Goal: Information Seeking & Learning: Learn about a topic

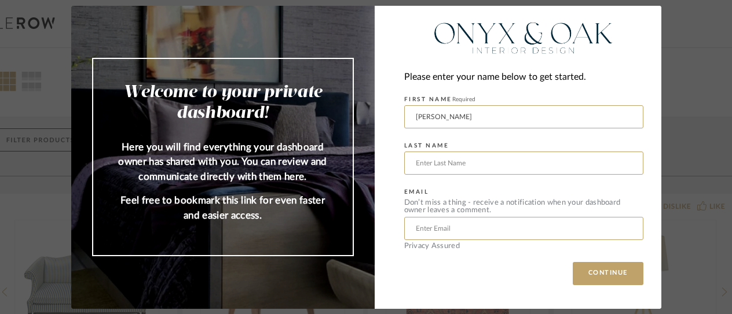
type input "[PERSON_NAME]"
type input "Thomposn"
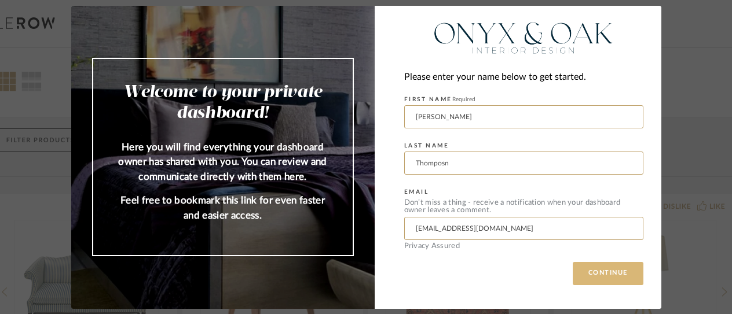
type input "[EMAIL_ADDRESS][DOMAIN_NAME]"
click at [602, 280] on button "CONTINUE" at bounding box center [607, 273] width 71 height 23
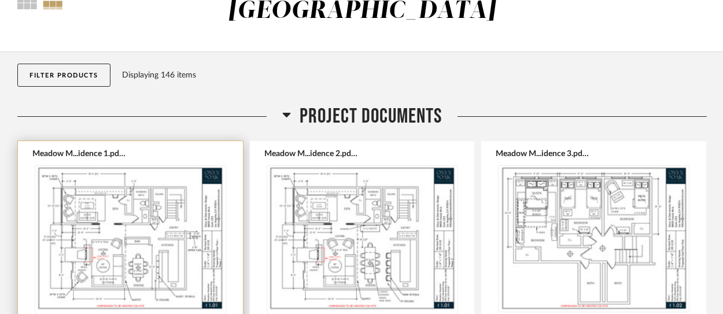
scroll to position [126, 0]
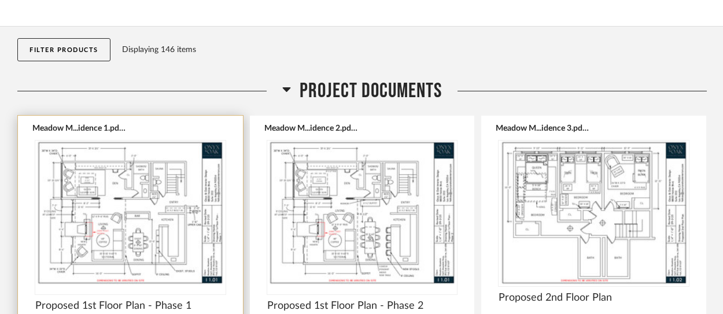
click at [145, 186] on img "0" at bounding box center [130, 213] width 190 height 145
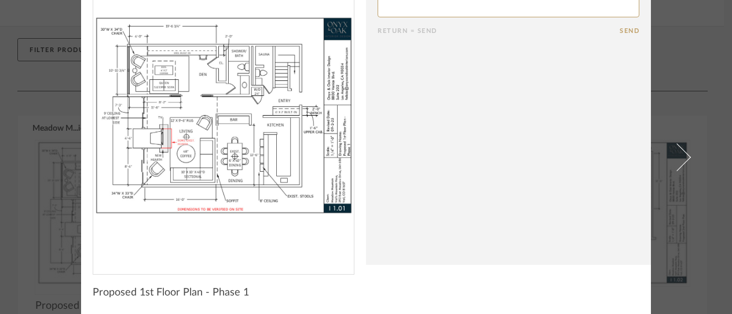
scroll to position [0, 0]
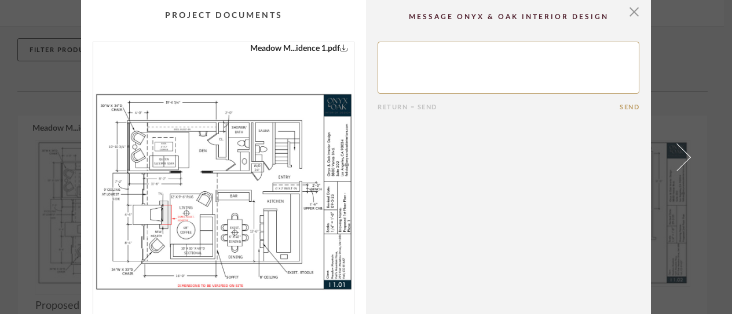
click at [340, 46] on icon "0" at bounding box center [344, 47] width 8 height 8
click at [627, 14] on span "button" at bounding box center [633, 11] width 23 height 23
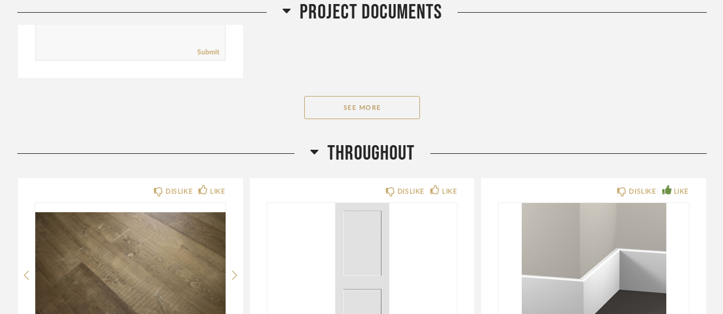
scroll to position [901, 0]
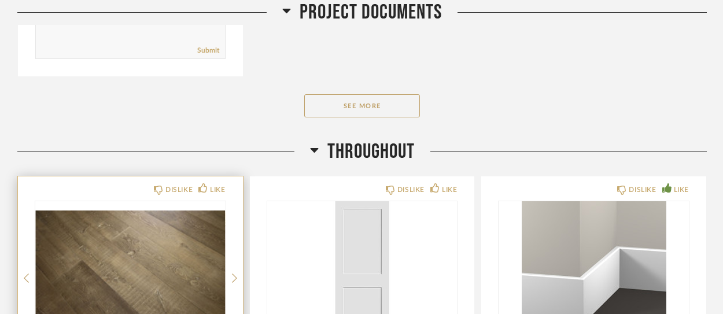
click at [171, 260] on img "0" at bounding box center [130, 273] width 190 height 145
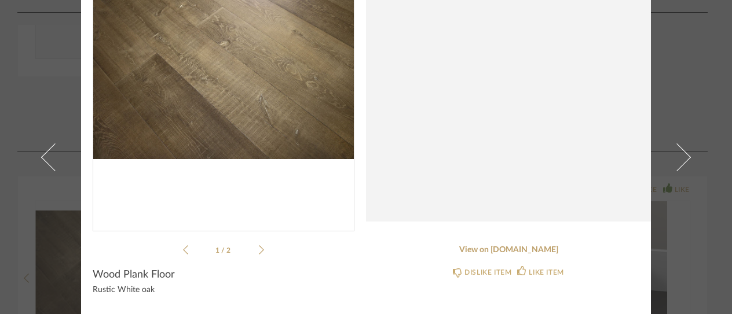
scroll to position [120, 0]
click at [516, 248] on link "View on [DOMAIN_NAME]" at bounding box center [508, 250] width 262 height 10
click at [528, 249] on link "View on [DOMAIN_NAME]" at bounding box center [508, 250] width 262 height 10
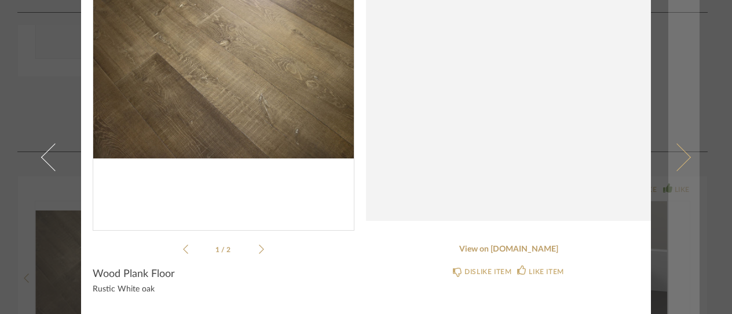
click at [675, 150] on span at bounding box center [677, 157] width 28 height 28
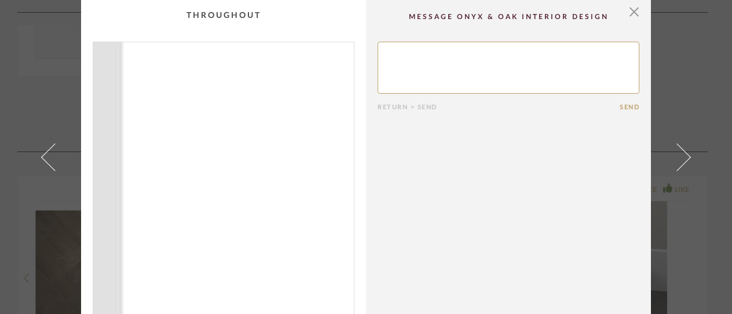
scroll to position [102, 0]
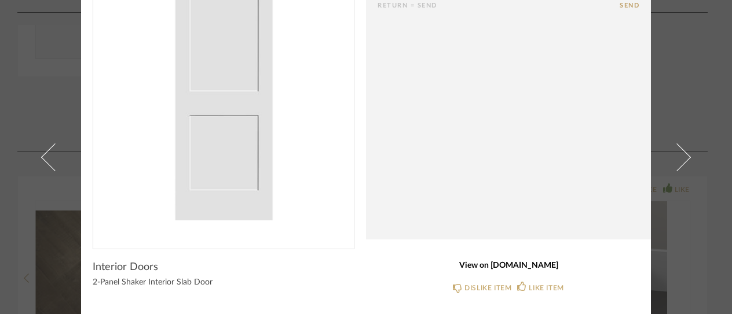
click at [515, 265] on link "View on [DOMAIN_NAME]" at bounding box center [508, 266] width 262 height 10
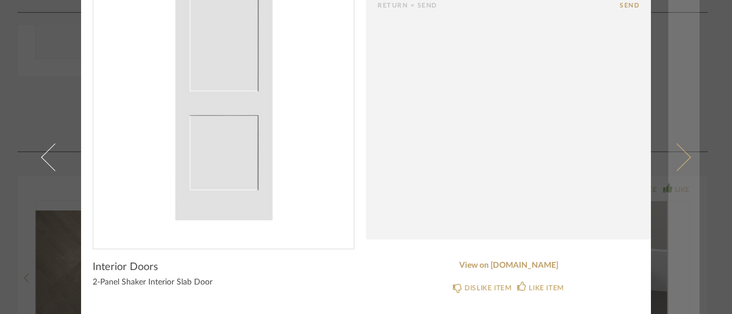
click at [681, 157] on span at bounding box center [677, 157] width 28 height 28
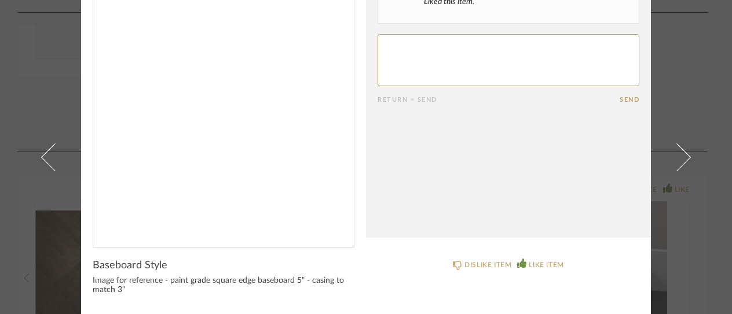
scroll to position [104, 0]
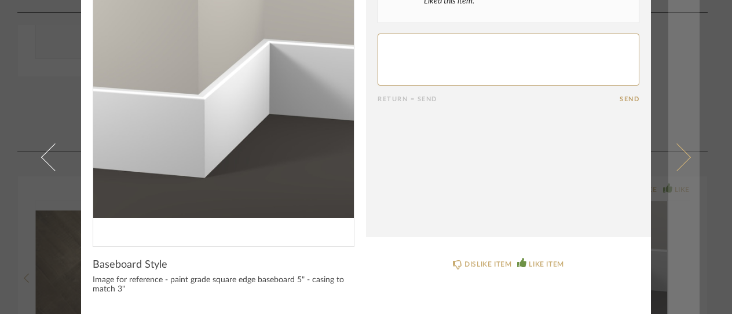
click at [677, 151] on span at bounding box center [677, 157] width 28 height 28
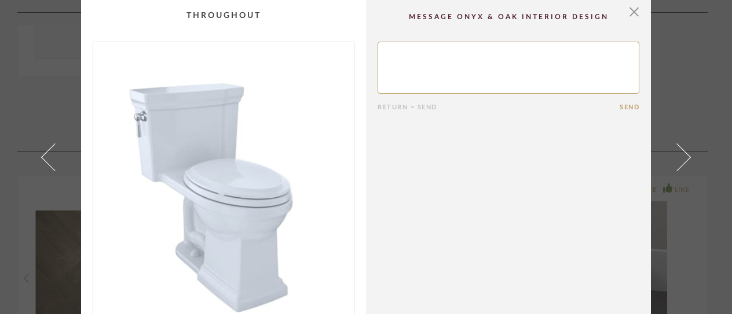
scroll to position [102, 0]
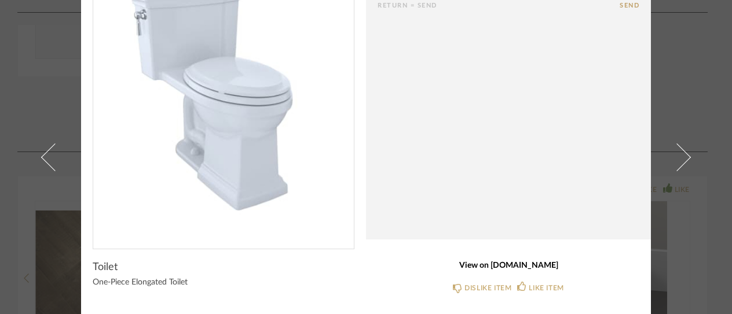
click at [516, 267] on link "View on [DOMAIN_NAME]" at bounding box center [508, 266] width 262 height 10
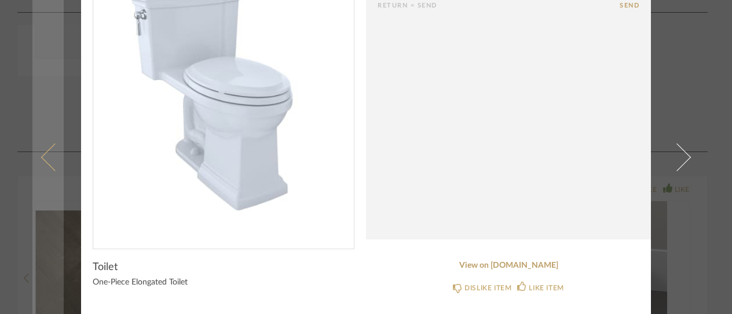
click at [45, 78] on link at bounding box center [47, 157] width 31 height 314
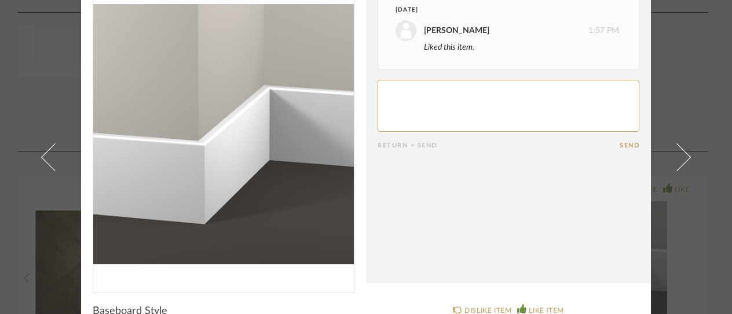
scroll to position [0, 0]
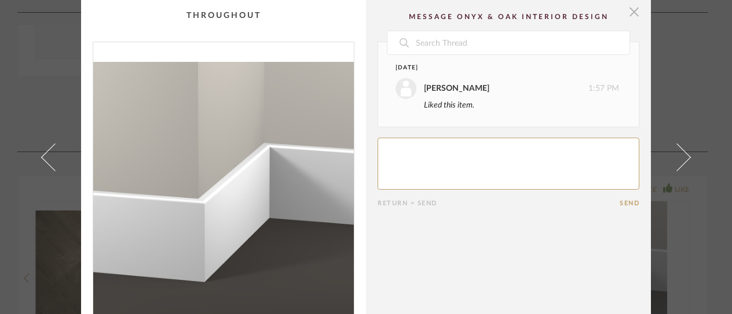
click at [629, 11] on span "button" at bounding box center [633, 11] width 23 height 23
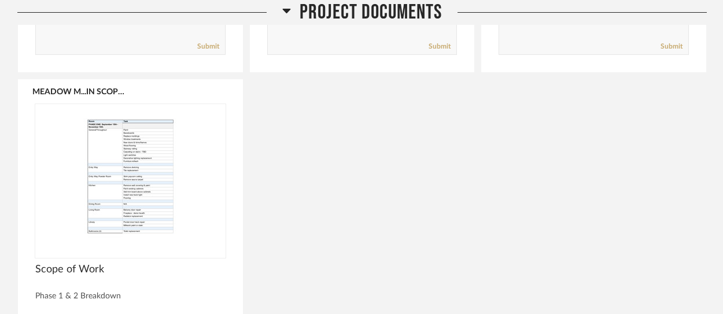
scroll to position [495, 0]
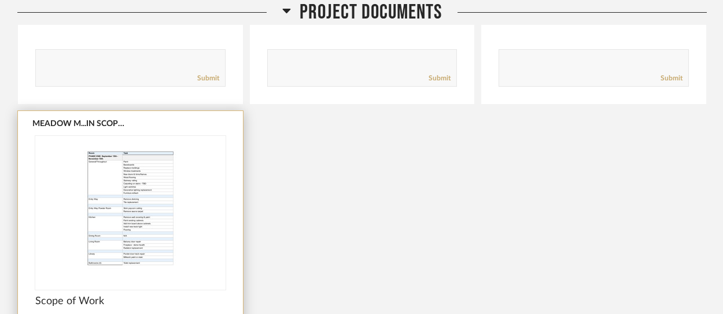
click at [141, 151] on img "0" at bounding box center [130, 208] width 190 height 145
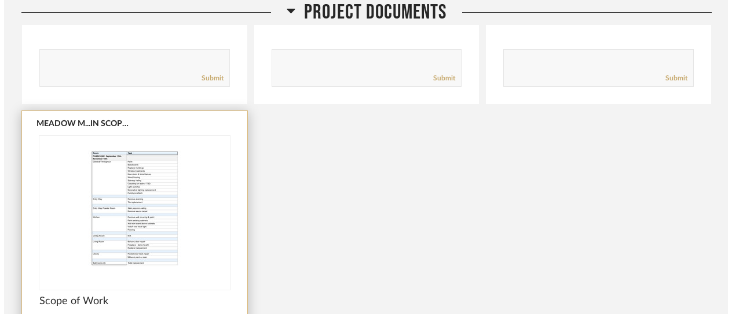
scroll to position [0, 0]
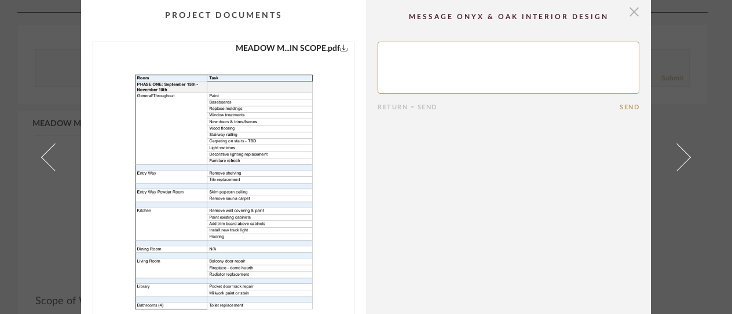
click at [629, 12] on span "button" at bounding box center [633, 11] width 23 height 23
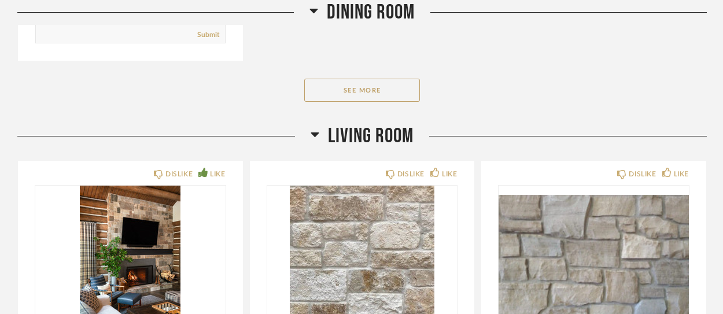
scroll to position [5125, 0]
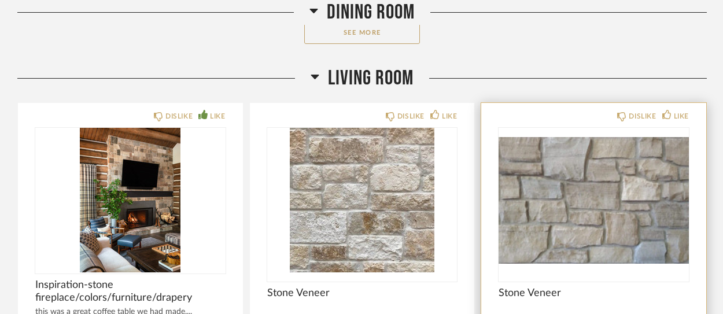
click at [610, 174] on img "0" at bounding box center [594, 200] width 190 height 145
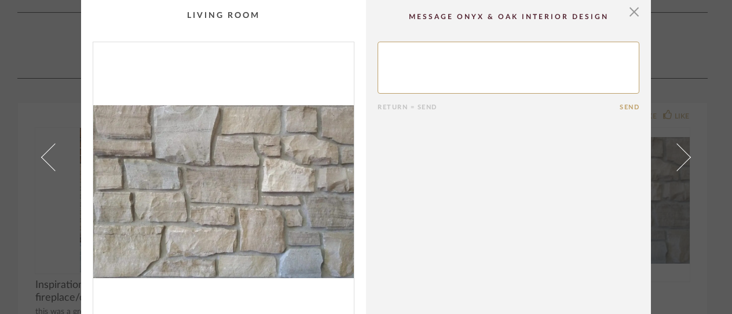
scroll to position [102, 0]
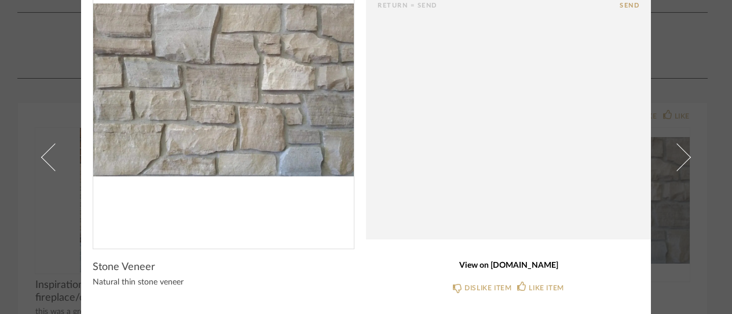
click at [519, 264] on link "View on [DOMAIN_NAME]" at bounding box center [508, 266] width 262 height 10
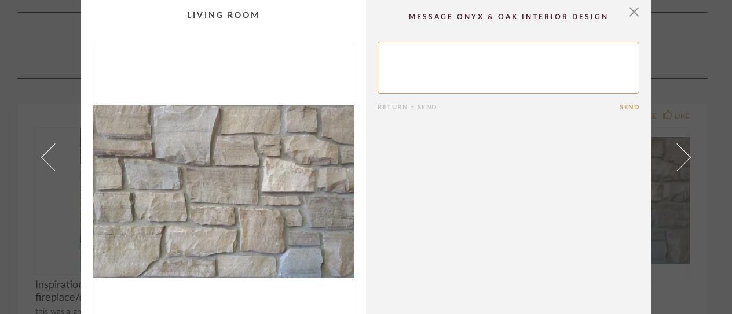
scroll to position [0, 0]
click at [627, 2] on span "button" at bounding box center [633, 11] width 23 height 23
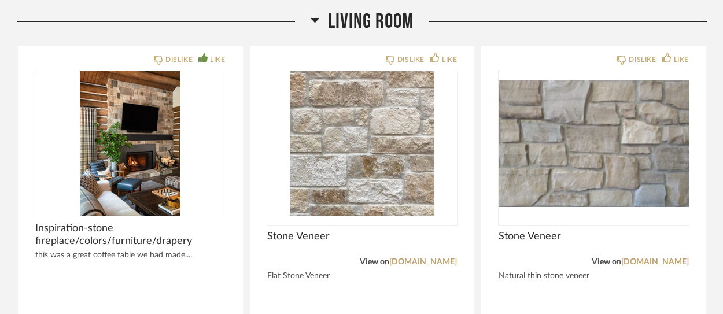
scroll to position [5183, 0]
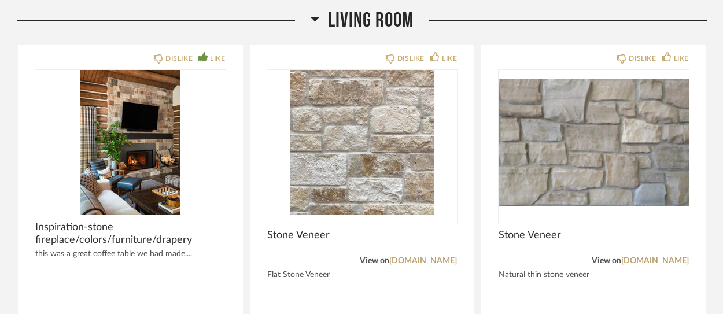
drag, startPoint x: 478, startPoint y: 28, endPoint x: 478, endPoint y: 17, distance: 11.0
click at [478, 17] on div "Living Room" at bounding box center [362, 20] width 690 height 25
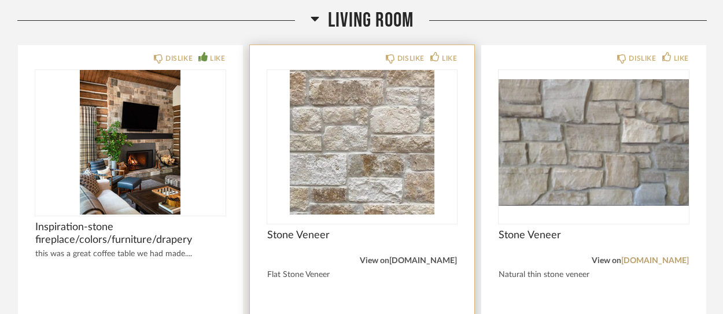
click at [435, 257] on link "[DOMAIN_NAME]" at bounding box center [424, 261] width 68 height 8
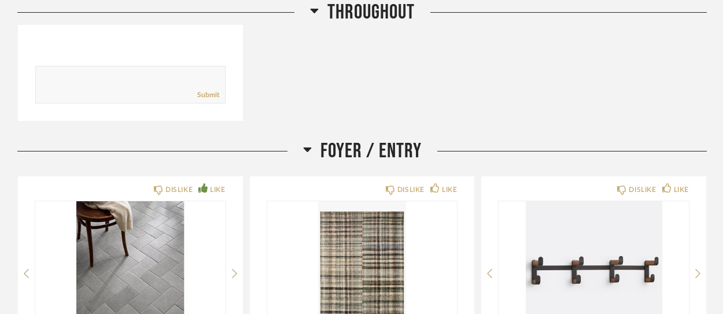
scroll to position [1831, 0]
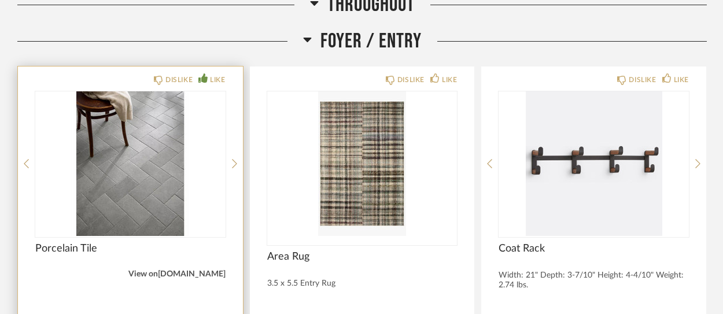
click at [206, 270] on link "[DOMAIN_NAME]" at bounding box center [192, 274] width 68 height 8
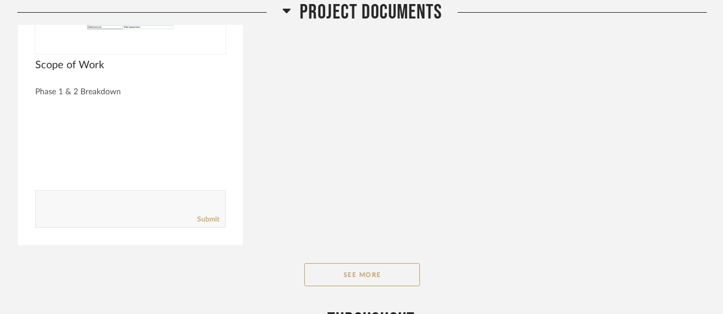
scroll to position [616, 0]
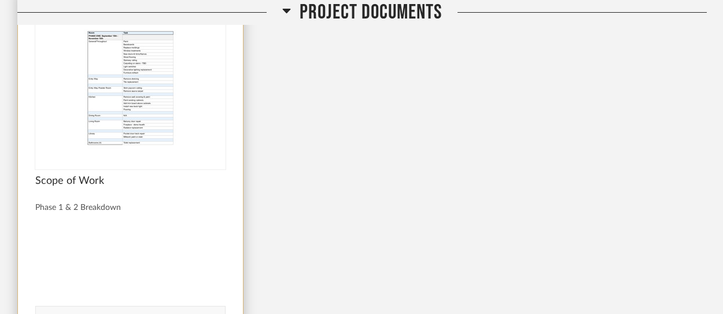
click at [131, 57] on img "0" at bounding box center [130, 88] width 190 height 145
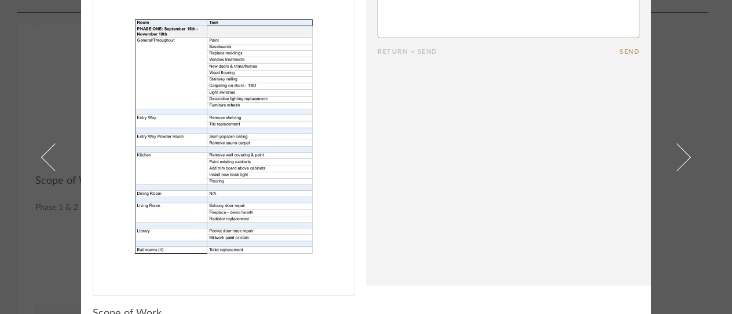
scroll to position [58, 0]
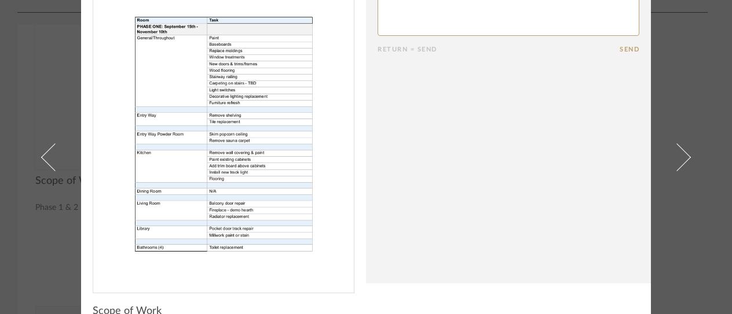
drag, startPoint x: 313, startPoint y: 17, endPoint x: 359, endPoint y: 8, distance: 46.6
click at [359, 8] on cpp-summary-thumbnail "MEADOW M...IN SCOPE.pdf" at bounding box center [223, 117] width 285 height 351
drag, startPoint x: 351, startPoint y: 42, endPoint x: 358, endPoint y: 10, distance: 33.1
click at [358, 10] on cpp-summary-thumbnail "MEADOW M...IN SCOPE.pdf" at bounding box center [223, 117] width 285 height 351
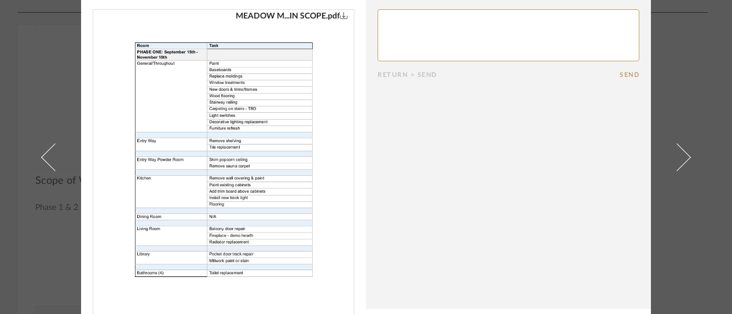
scroll to position [0, 0]
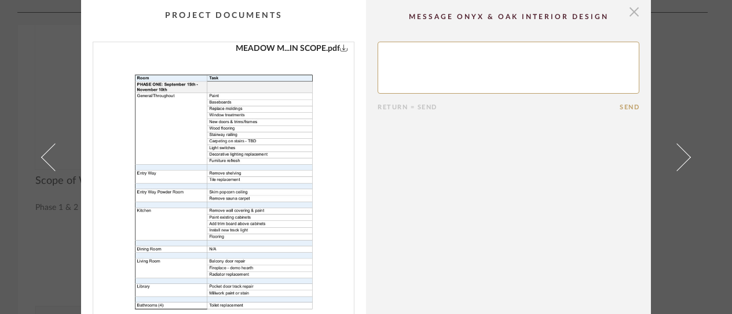
click at [631, 9] on span "button" at bounding box center [633, 11] width 23 height 23
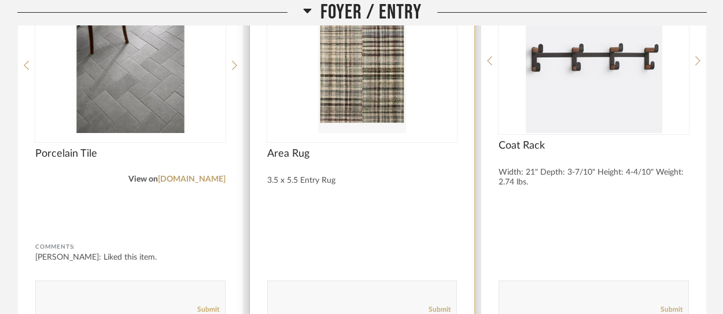
scroll to position [1947, 0]
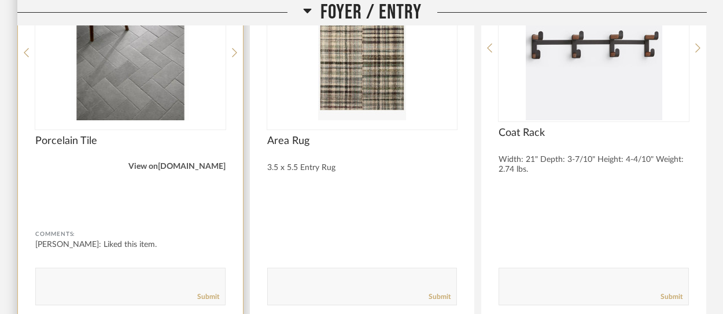
click at [189, 163] on link "[DOMAIN_NAME]" at bounding box center [192, 167] width 68 height 8
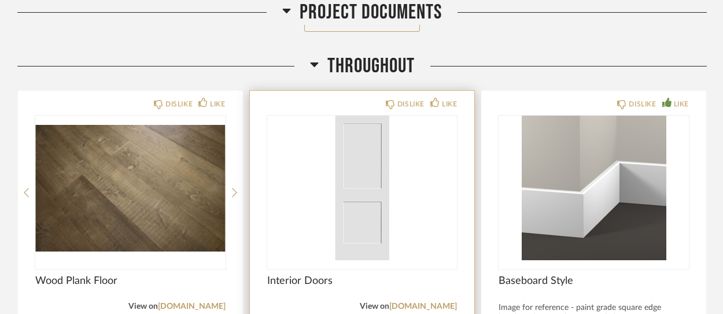
scroll to position [1042, 0]
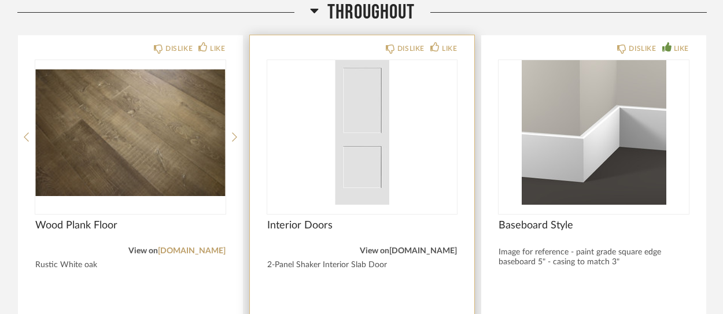
click at [439, 247] on link "[DOMAIN_NAME]" at bounding box center [424, 251] width 68 height 8
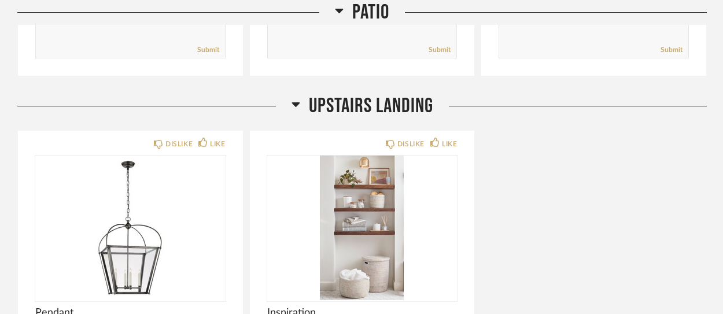
scroll to position [7640, 0]
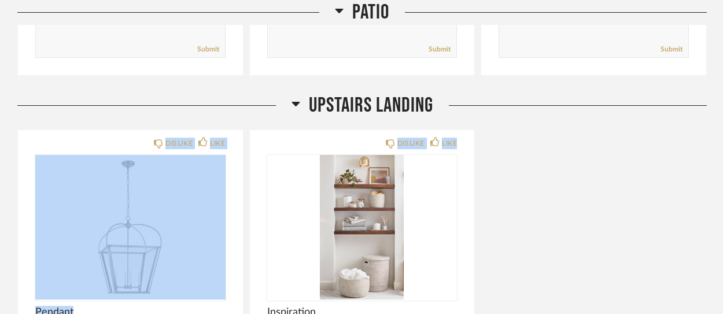
drag, startPoint x: 479, startPoint y: 85, endPoint x: 473, endPoint y: 79, distance: 8.6
click at [473, 93] on div "Upstairs Landing DISLIKE LIKE Pendant Height: 31" Width: 20.75" Canopy: 5.25" R…" at bounding box center [362, 306] width 690 height 427
click at [527, 93] on div "Upstairs Landing DISLIKE LIKE Pendant Height: 31" Width: 20.75" Canopy: 5.25" R…" at bounding box center [362, 306] width 690 height 427
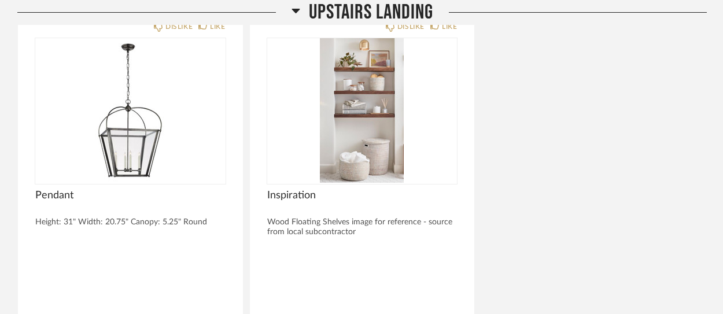
scroll to position [7583, 0]
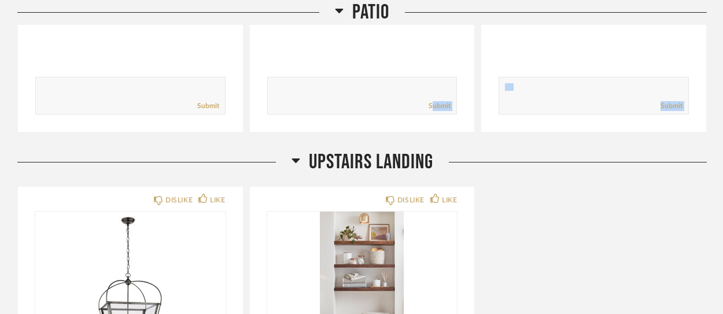
drag, startPoint x: 479, startPoint y: 82, endPoint x: 463, endPoint y: 110, distance: 32.4
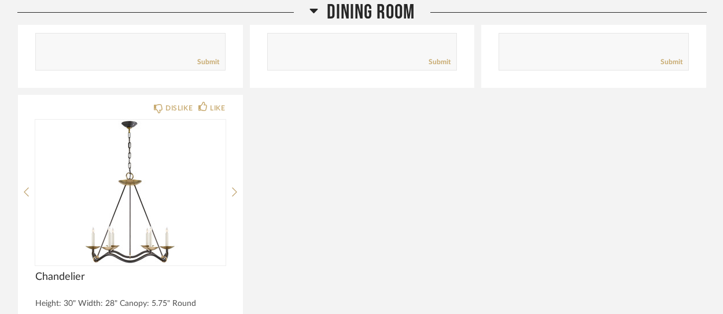
scroll to position [4682, 0]
